Goal: Information Seeking & Learning: Find specific fact

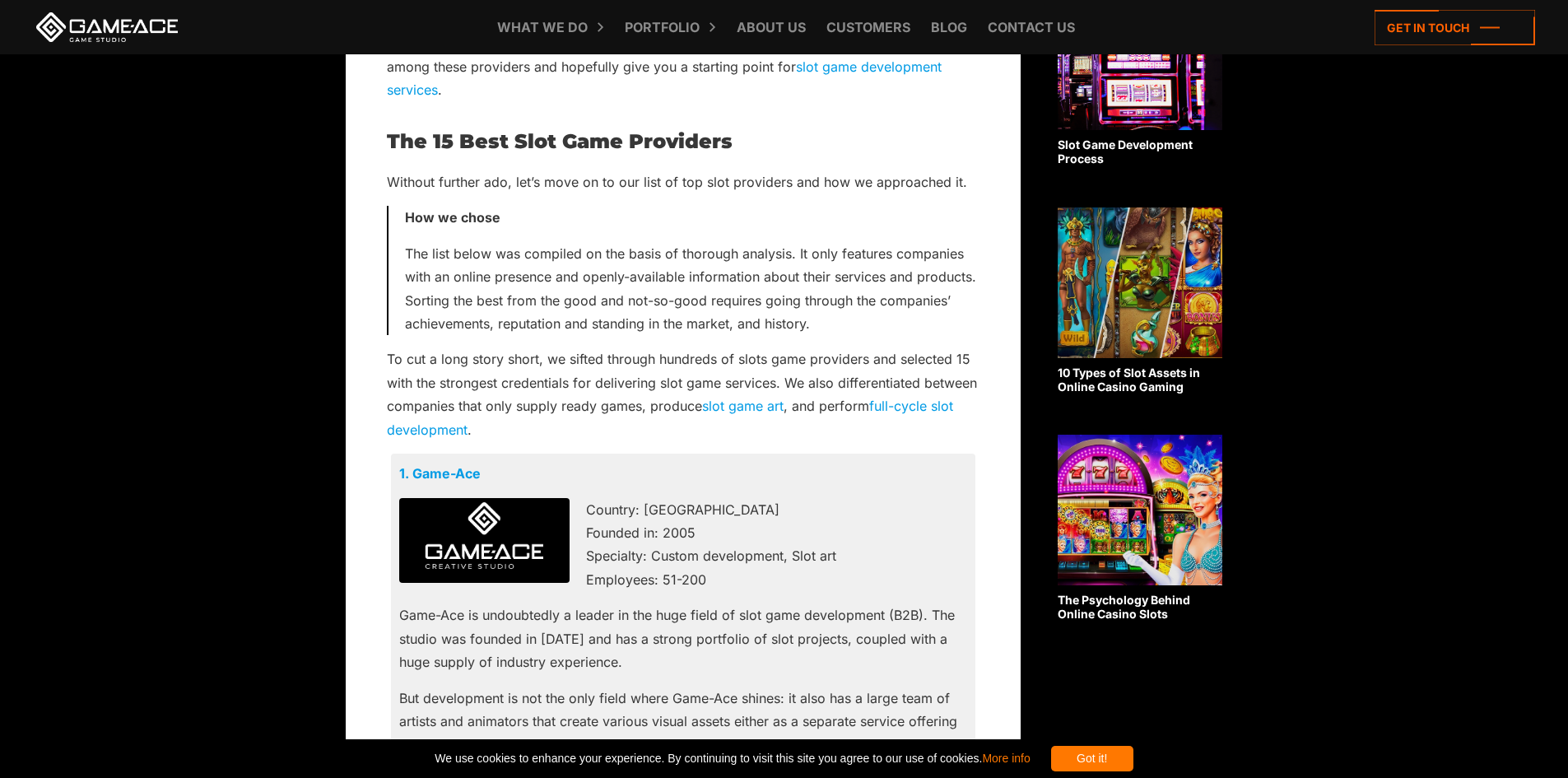
scroll to position [906, 0]
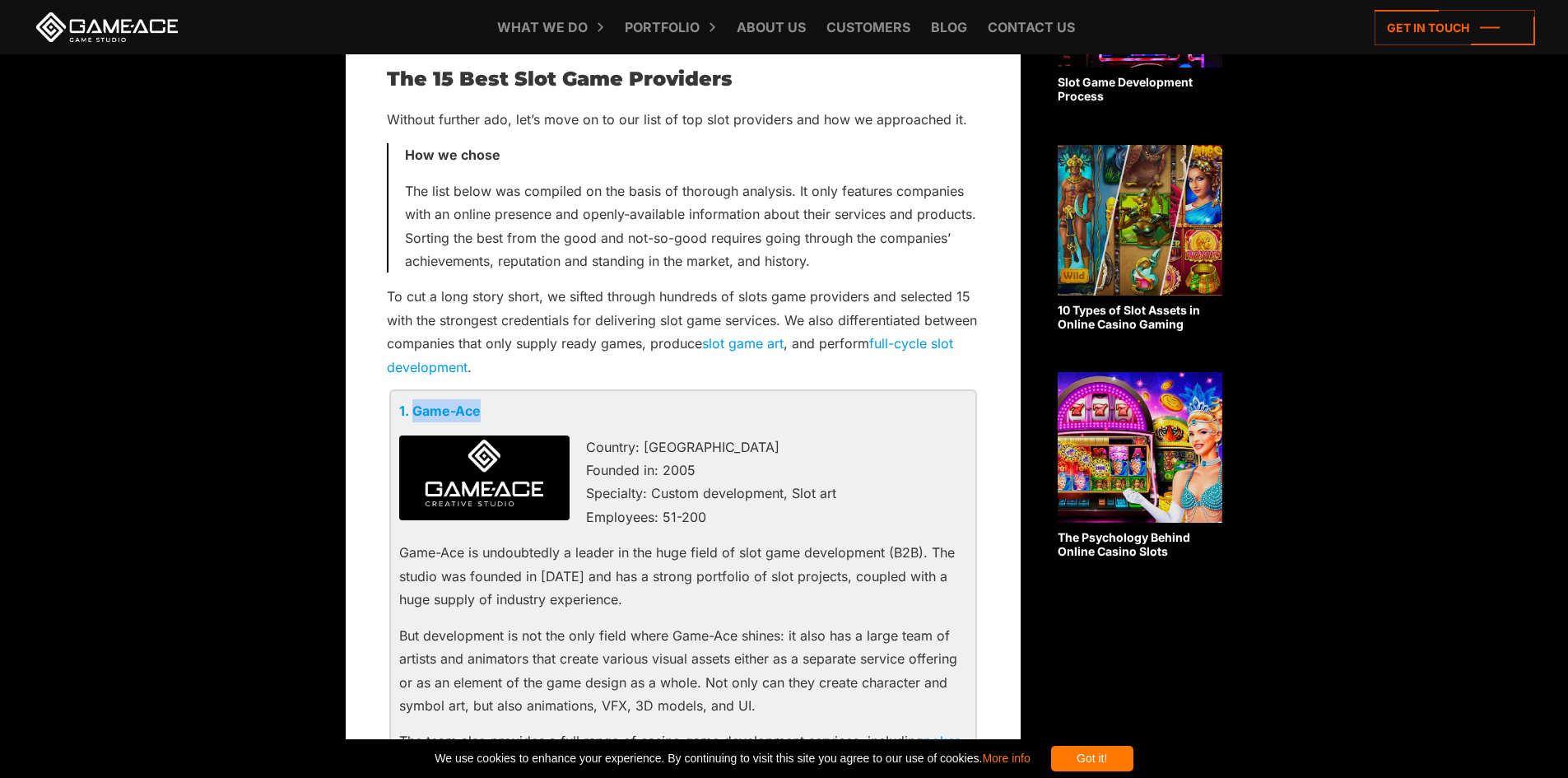
drag, startPoint x: 481, startPoint y: 416, endPoint x: 416, endPoint y: 413, distance: 65.1
click at [416, 413] on p "1. Game-Ace" at bounding box center [683, 411] width 568 height 23
copy link "Game-Ace"
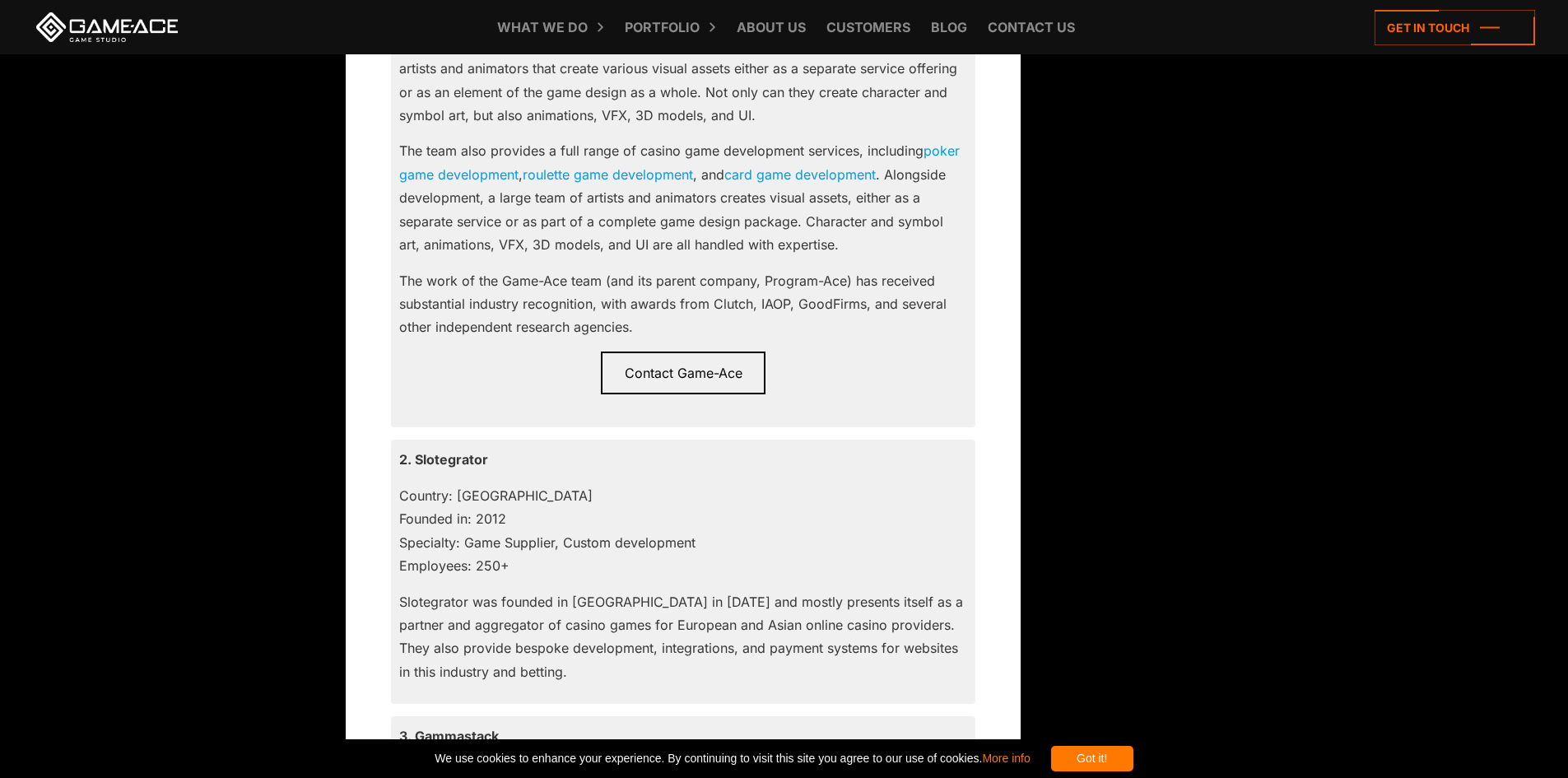
scroll to position [1729, 0]
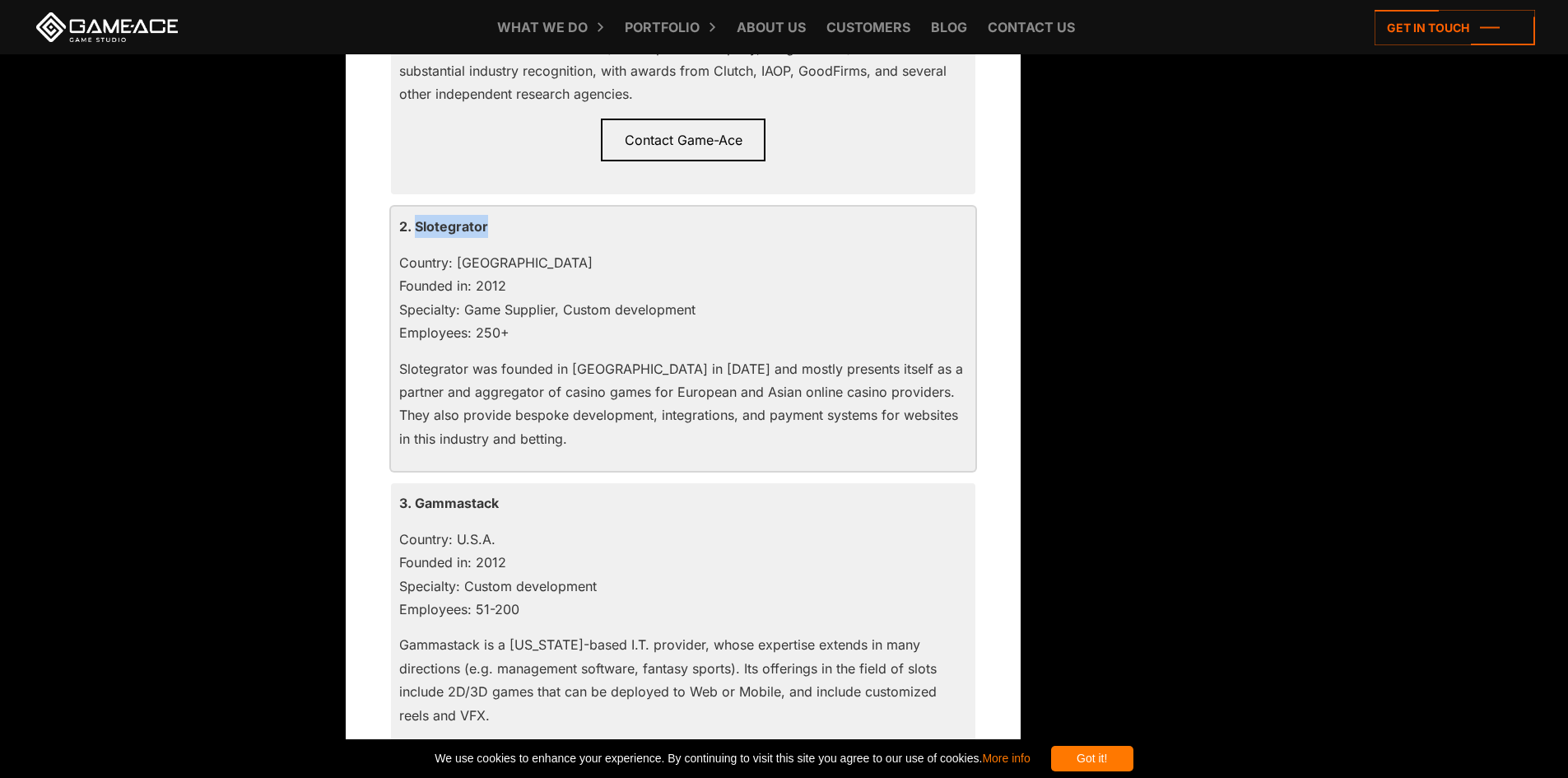
drag, startPoint x: 485, startPoint y: 230, endPoint x: 416, endPoint y: 236, distance: 69.3
click at [416, 236] on p "2. Slotegrator" at bounding box center [683, 226] width 568 height 23
copy p "Slotegrator"
drag, startPoint x: 507, startPoint y: 506, endPoint x: 416, endPoint y: 506, distance: 91.0
click at [416, 506] on p "3. Gammastack" at bounding box center [683, 503] width 568 height 23
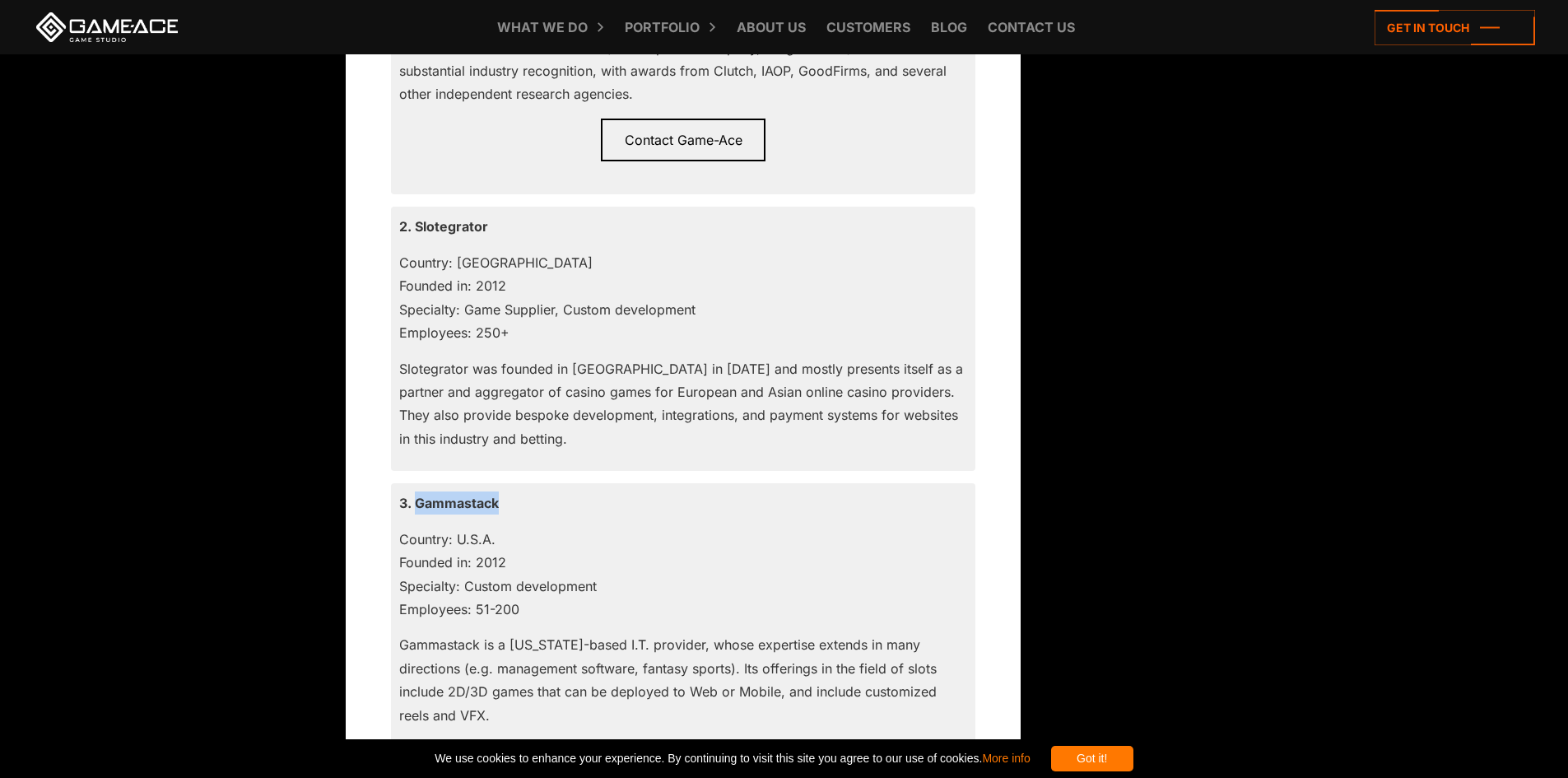
copy p "Gammastack"
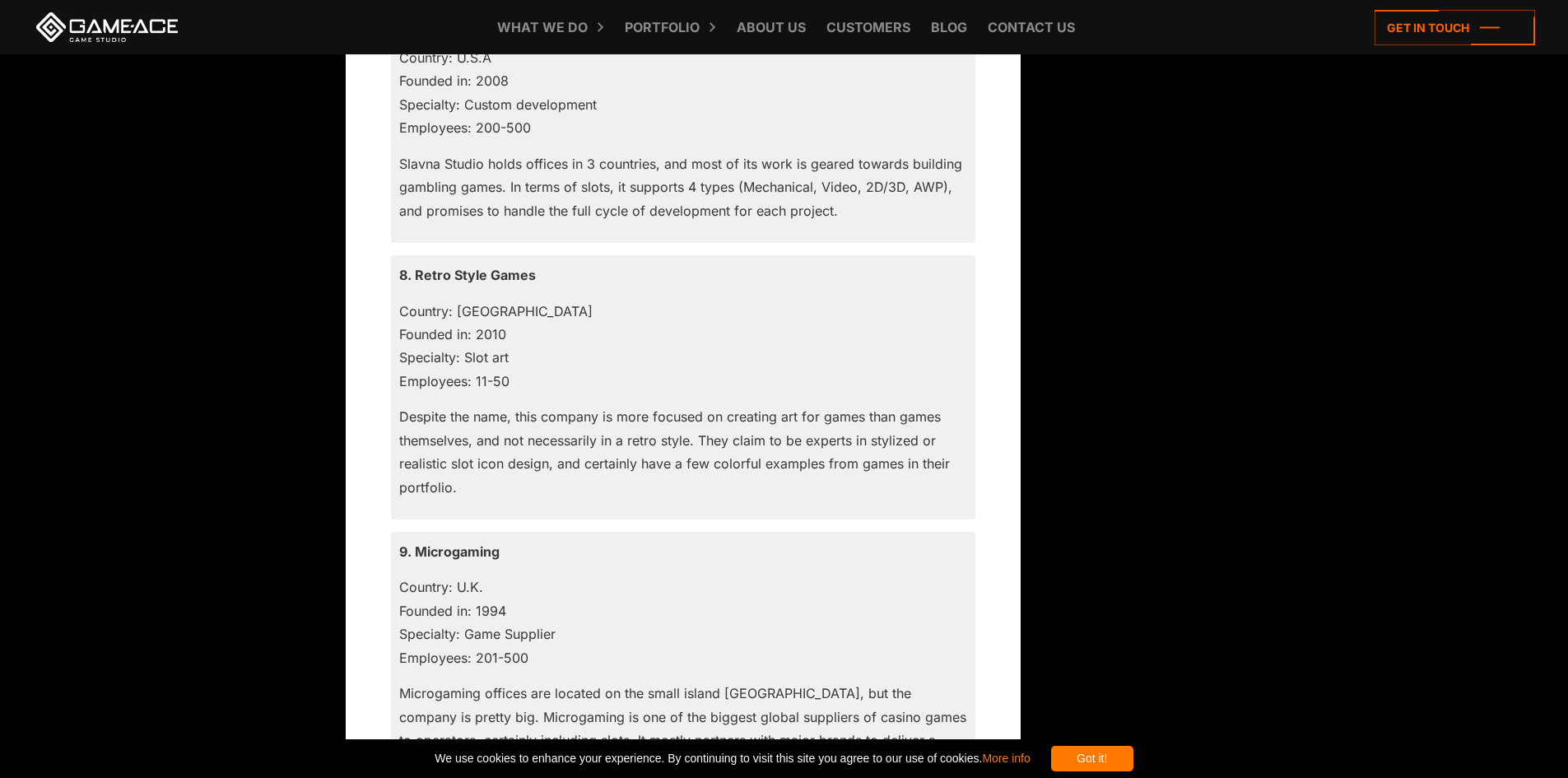
scroll to position [3870, 0]
